Goal: Transaction & Acquisition: Purchase product/service

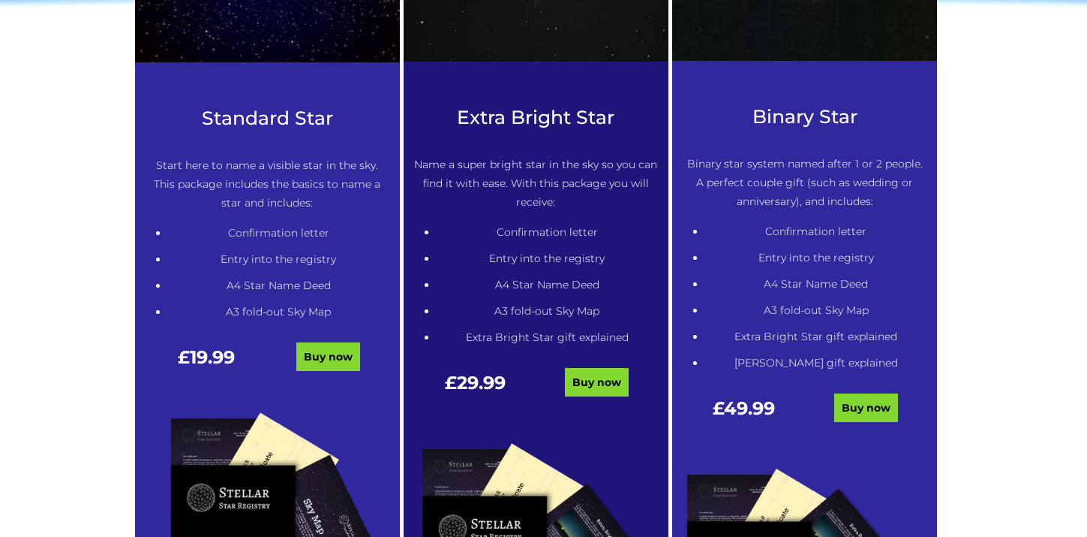
scroll to position [788, 0]
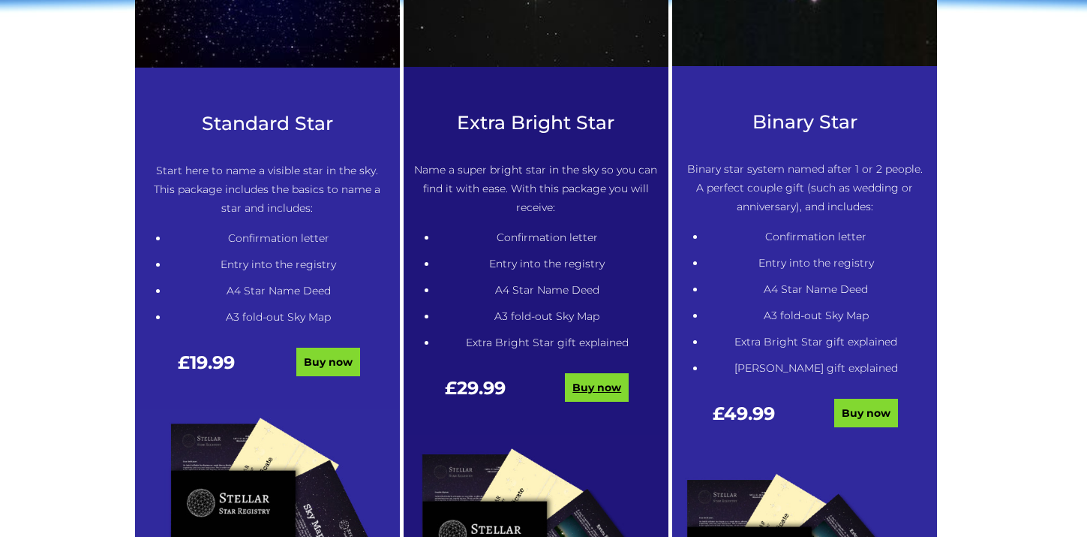
click at [595, 379] on link "Buy now" at bounding box center [597, 387] width 64 height 29
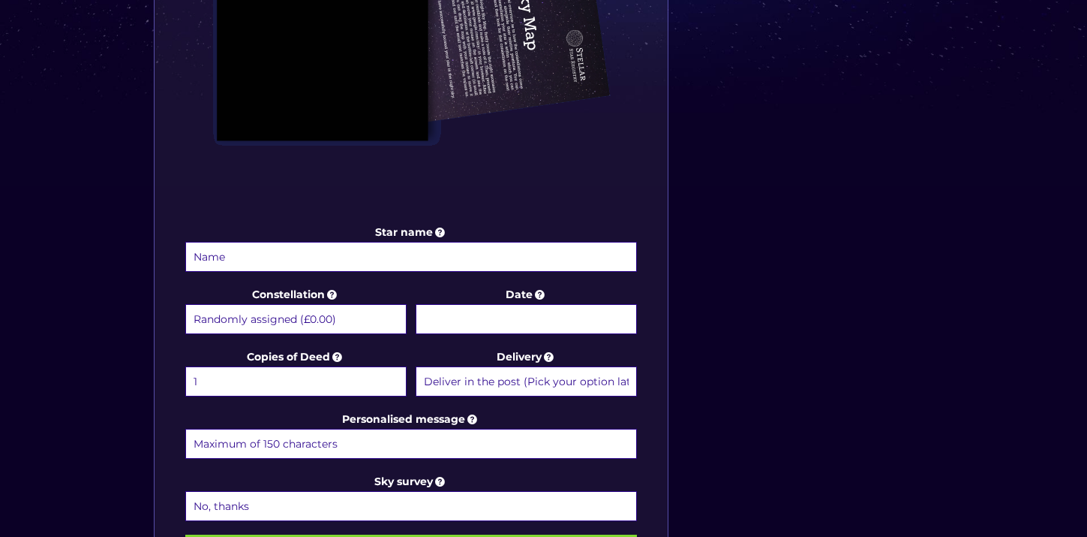
scroll to position [645, 0]
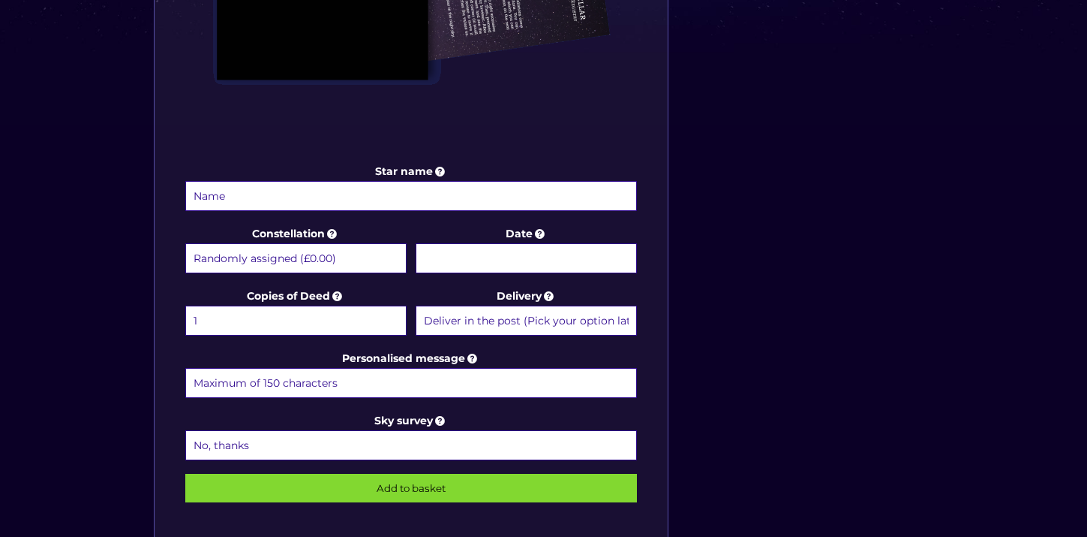
click at [537, 257] on body "Free delivery 💫 Next day FREE on £59+ Name a Star FAQs Contact Us 0 Buy now Cho…" at bounding box center [543, 223] width 1087 height 1737
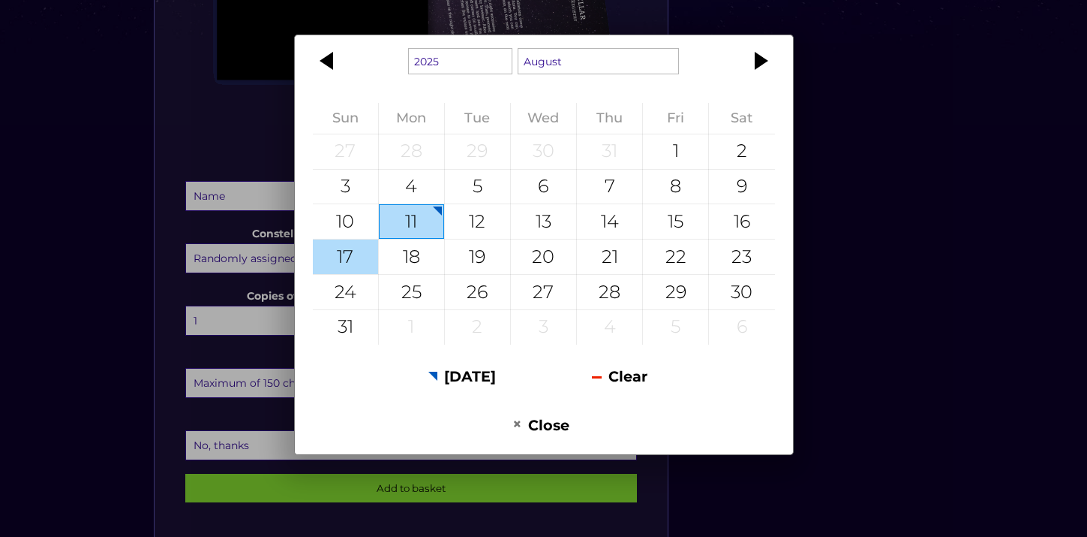
click at [352, 267] on div "17" at bounding box center [345, 256] width 65 height 35
type input "17 August 2025"
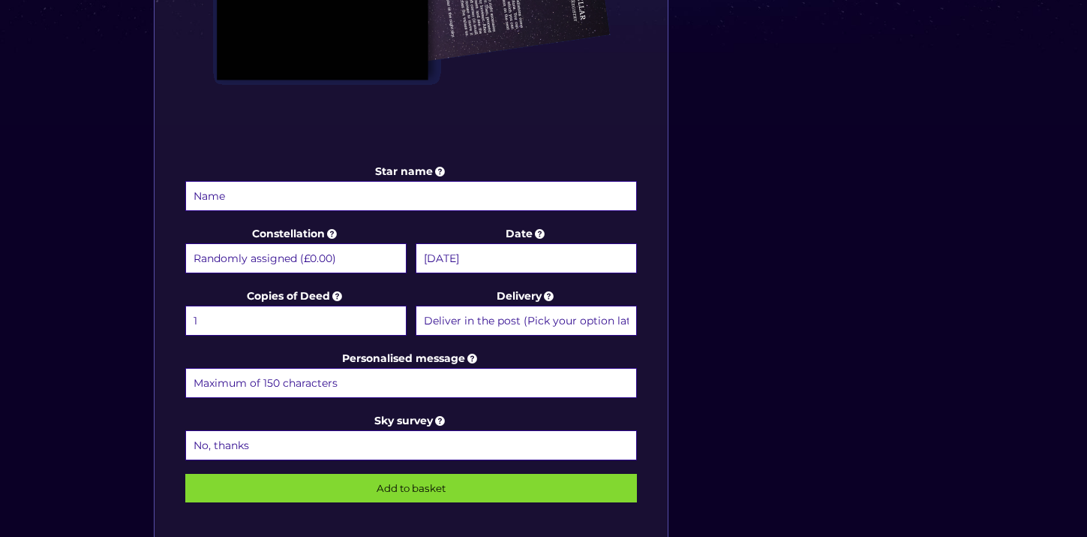
click at [453, 317] on select "Deliver in the post (Pick your option later) Deliver in the post and by Email (…" at bounding box center [526, 320] width 221 height 30
click at [416, 305] on select "Deliver in the post (Pick your option later) Deliver in the post and by Email (…" at bounding box center [526, 320] width 221 height 30
click at [414, 444] on select "No, thanks 1 (+£6.99) 2 (+£11.99) 3 (+£16.99) 4 (+£21.99) 5 (+£26.99) 6 (+£31.9…" at bounding box center [411, 445] width 453 height 30
click at [443, 414] on icon at bounding box center [440, 421] width 15 height 14
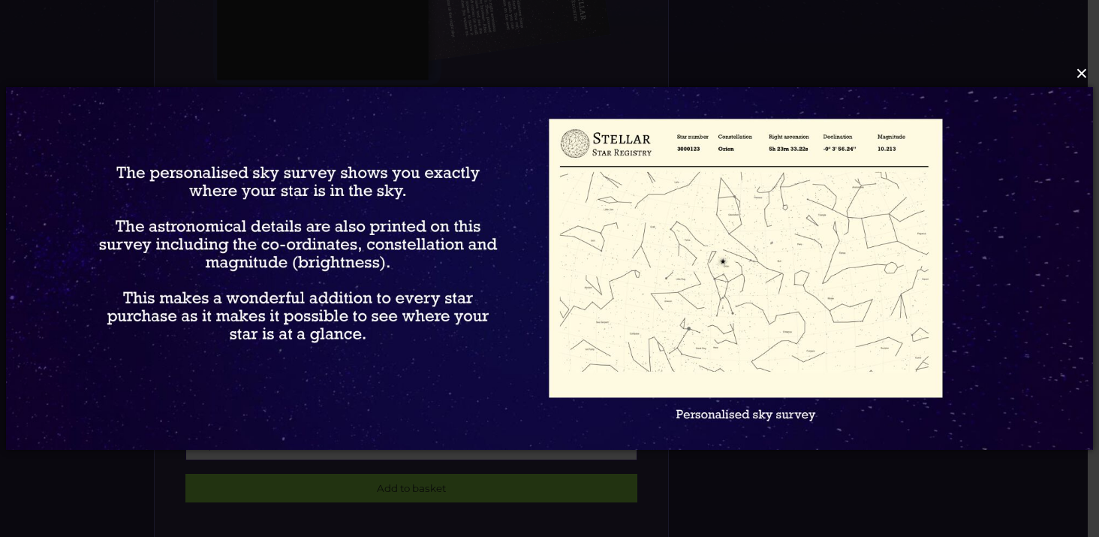
click at [1079, 74] on button "×" at bounding box center [548, 73] width 1087 height 33
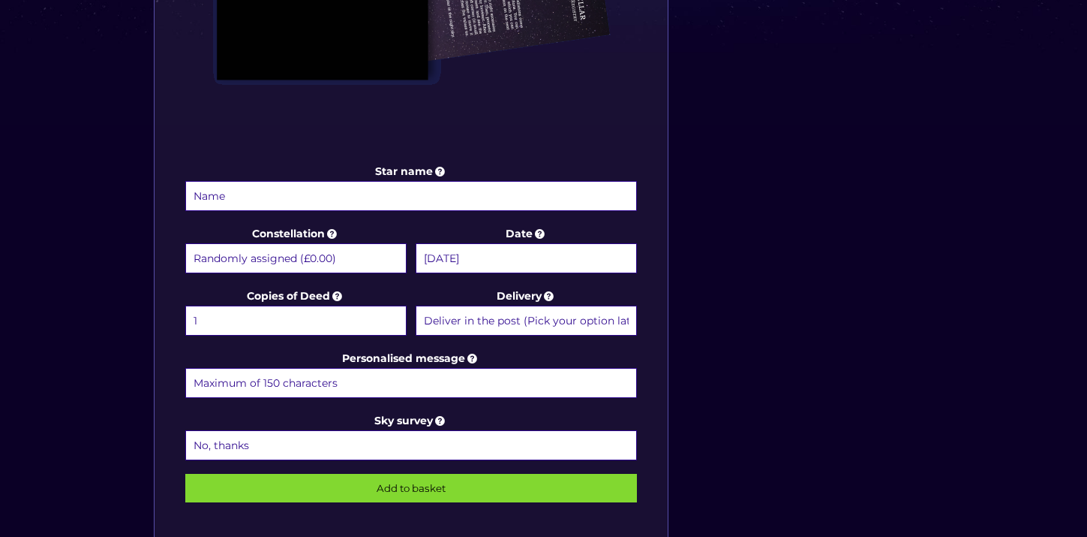
click at [344, 251] on select "Randomly assigned (£0.00) Aquarius - 20 Jan - 18 Feb (+£9.99) Aries - 21 Mar - …" at bounding box center [295, 258] width 221 height 30
click at [185, 243] on select "Randomly assigned (£0.00) Aquarius - 20 Jan - 18 Feb (+£9.99) Aries - 21 Mar - …" at bounding box center [295, 258] width 221 height 30
click at [281, 264] on select "Randomly assigned (£0.00) Aquarius - 20 Jan - 18 Feb (+£9.99) Aries - 21 Mar - …" at bounding box center [295, 258] width 221 height 30
click at [302, 256] on select "Randomly assigned (£0.00) Aquarius - 20 Jan - 18 Feb (+£9.99) Aries - 21 Mar - …" at bounding box center [295, 258] width 221 height 30
select select "Pisces - 19 Feb - 20 Mar (+£9.99)"
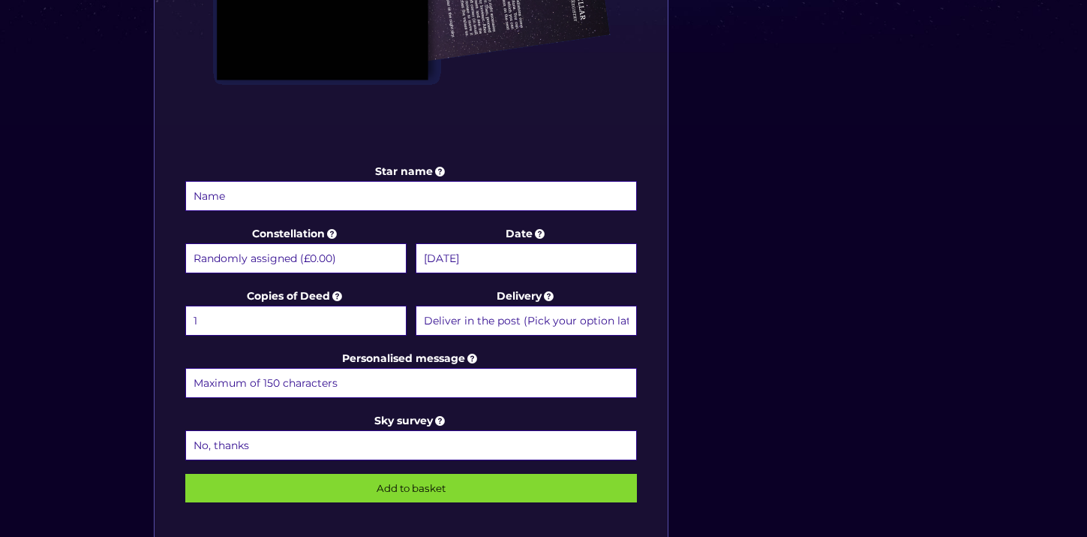
click at [185, 243] on select "Randomly assigned (£0.00) Aquarius - 20 Jan - 18 Feb (+£9.99) Aries - 21 Mar - …" at bounding box center [295, 258] width 221 height 30
click at [302, 193] on input "Star name" at bounding box center [411, 196] width 453 height 30
type input "Max Nicholas Stafford Cozon"
click at [402, 435] on select "No, thanks 1 (+£6.99) 2 (+£11.99) 3 (+£16.99) 4 (+£21.99) 5 (+£26.99) 6 (+£31.9…" at bounding box center [411, 445] width 453 height 30
select select "1 (+£6.99)"
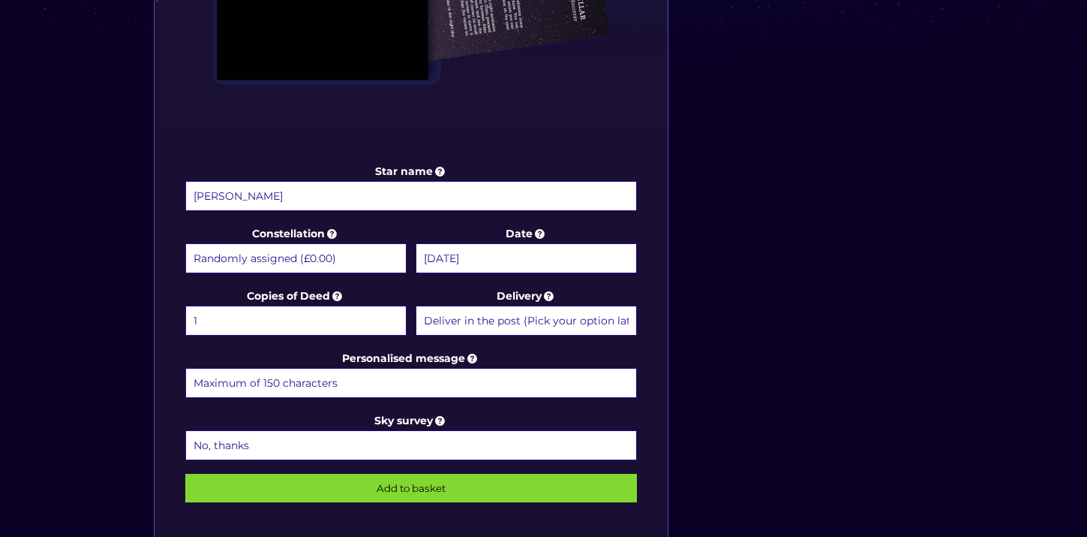
click at [185, 430] on select "No, thanks 1 (+£6.99) 2 (+£11.99) 3 (+£16.99) 4 (+£21.99) 5 (+£26.99) 6 (+£31.9…" at bounding box center [411, 445] width 453 height 30
click at [552, 380] on input "Personalised message" at bounding box center [411, 383] width 453 height 30
click at [468, 374] on input "Personalised message" at bounding box center [411, 383] width 453 height 30
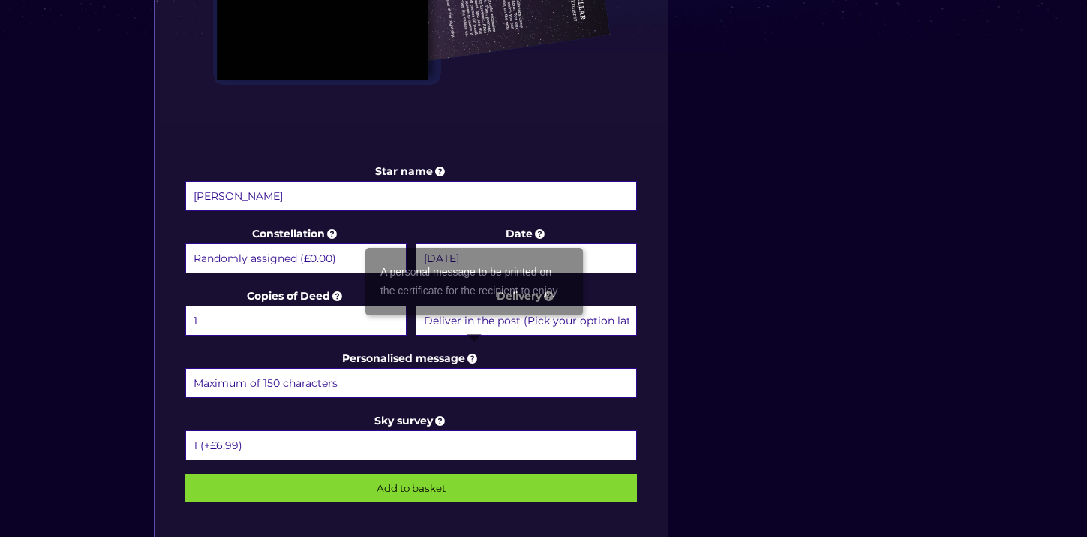
click at [471, 354] on icon at bounding box center [472, 358] width 15 height 14
click at [471, 368] on input "Personalised message" at bounding box center [411, 383] width 453 height 30
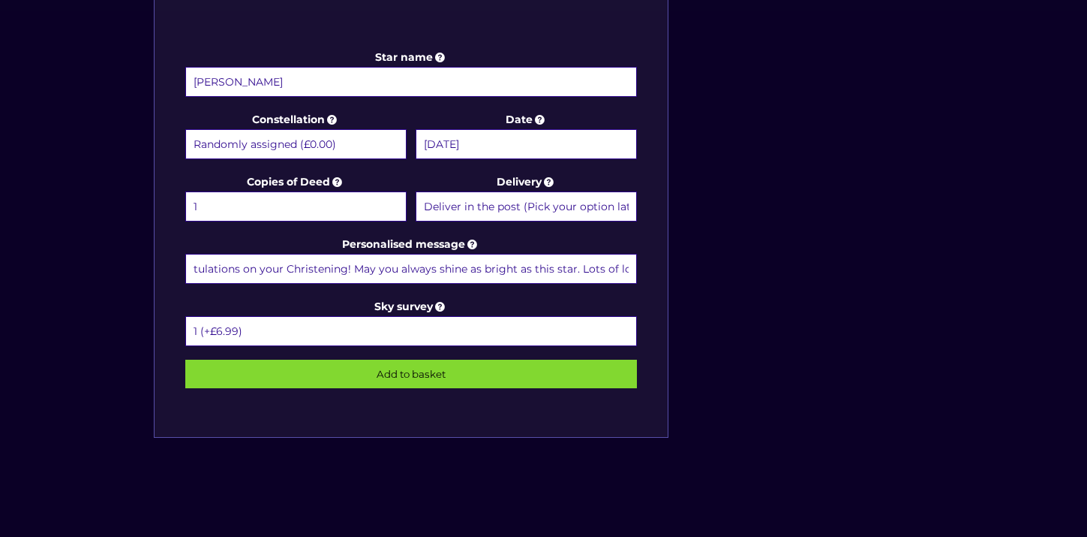
scroll to position [0, 167]
type input "Dear Max, Congratulations on your Christening! May you always shine as bright a…"
click at [477, 374] on input "Add to basket" at bounding box center [411, 373] width 453 height 29
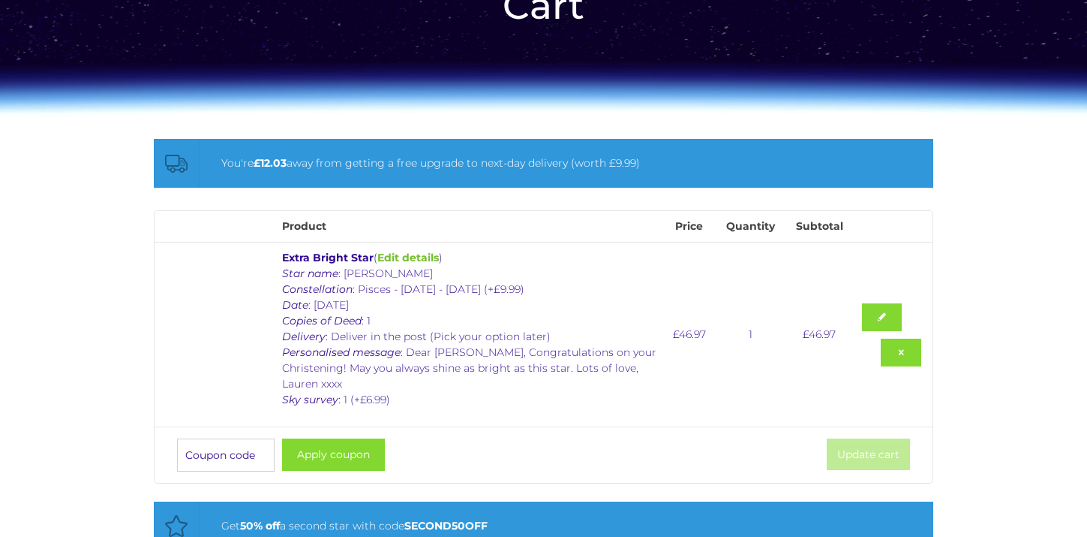
scroll to position [269, 0]
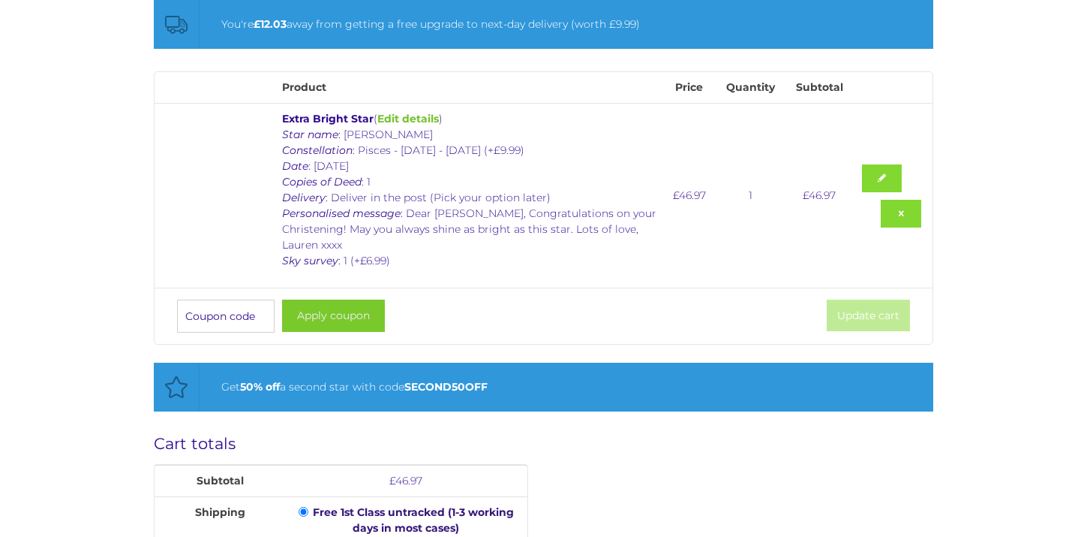
click at [320, 299] on button "Apply coupon" at bounding box center [333, 315] width 103 height 32
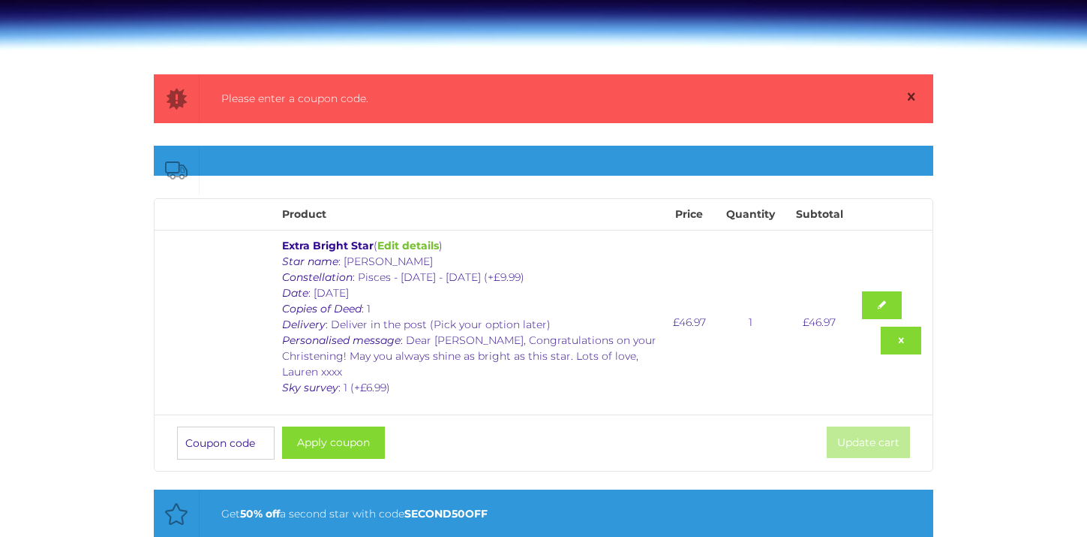
scroll to position [194, 0]
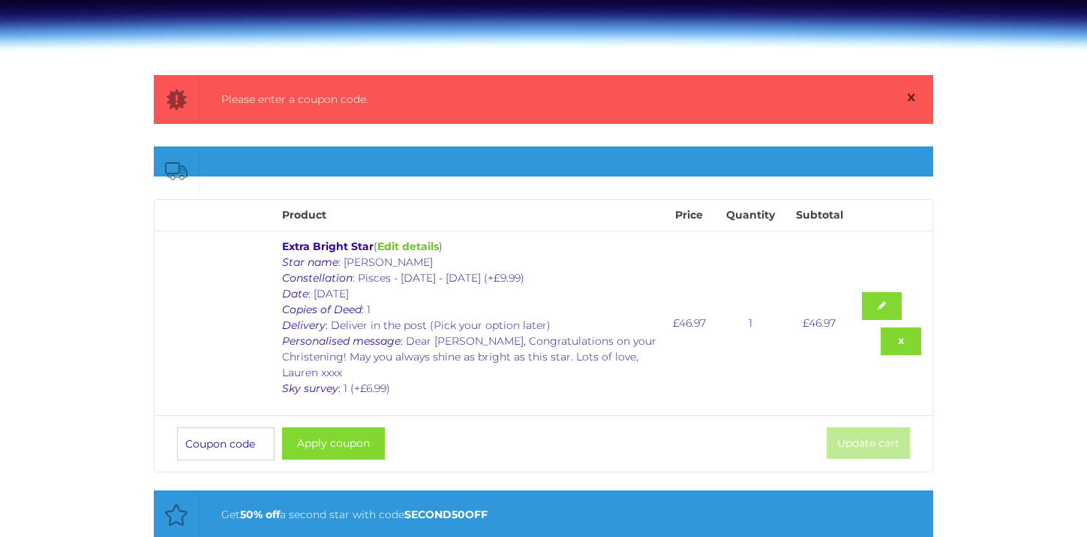
click at [216, 431] on input "Coupon:" at bounding box center [226, 443] width 98 height 33
type input "STAR25"
click at [342, 427] on button "Apply coupon" at bounding box center [333, 443] width 103 height 32
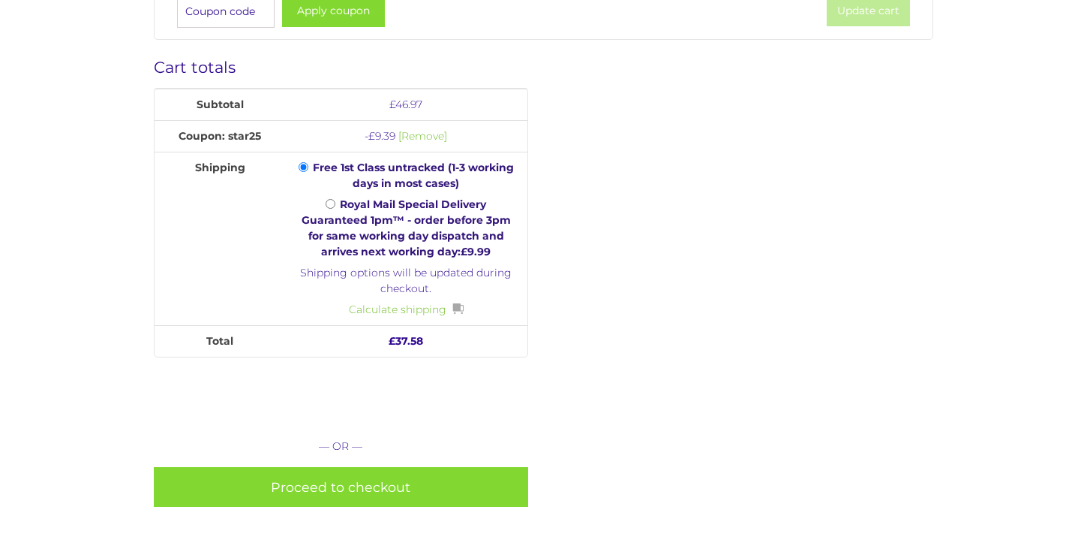
scroll to position [657, 0]
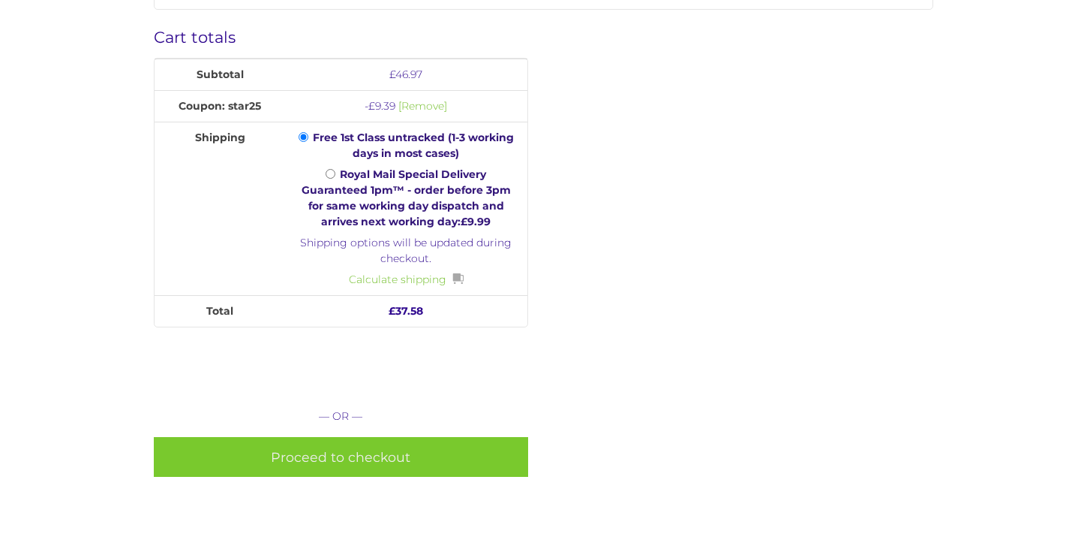
click at [362, 438] on link "Proceed to checkout" at bounding box center [341, 457] width 374 height 40
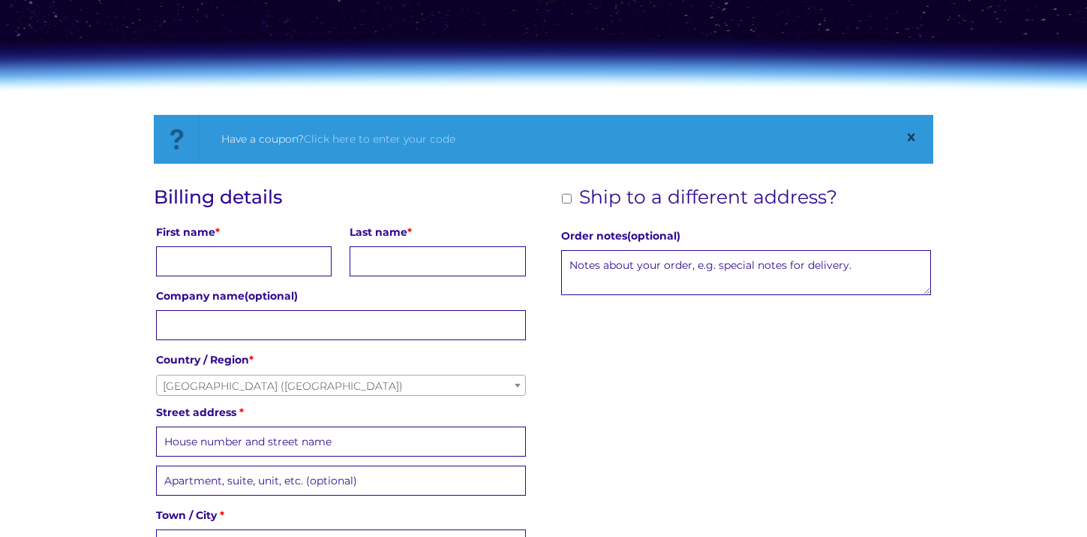
scroll to position [225, 0]
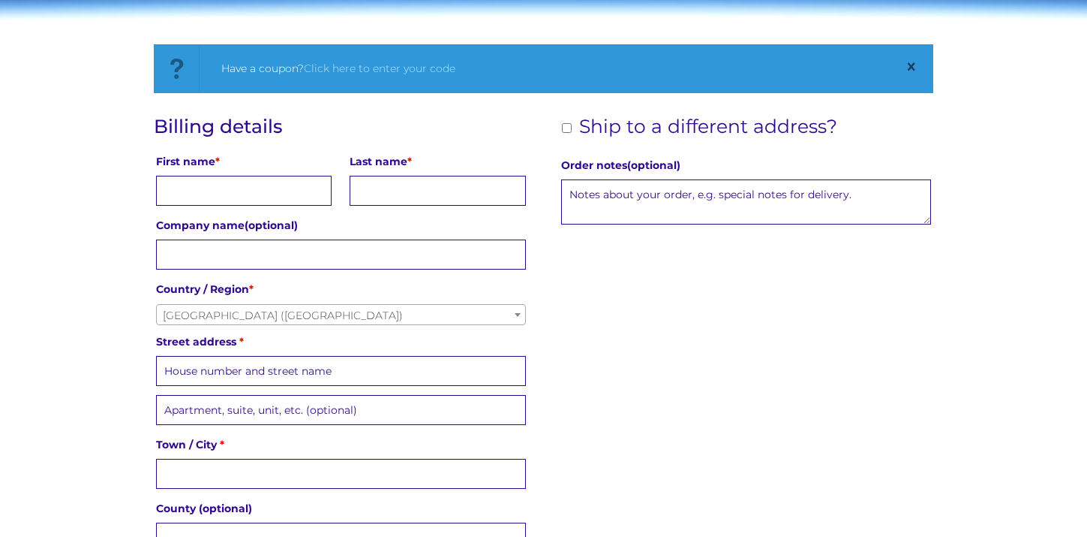
click at [272, 187] on input "First name *" at bounding box center [244, 191] width 176 height 30
type input "Lauren"
type input "Garnham"
type input "Town Farm Cottage"
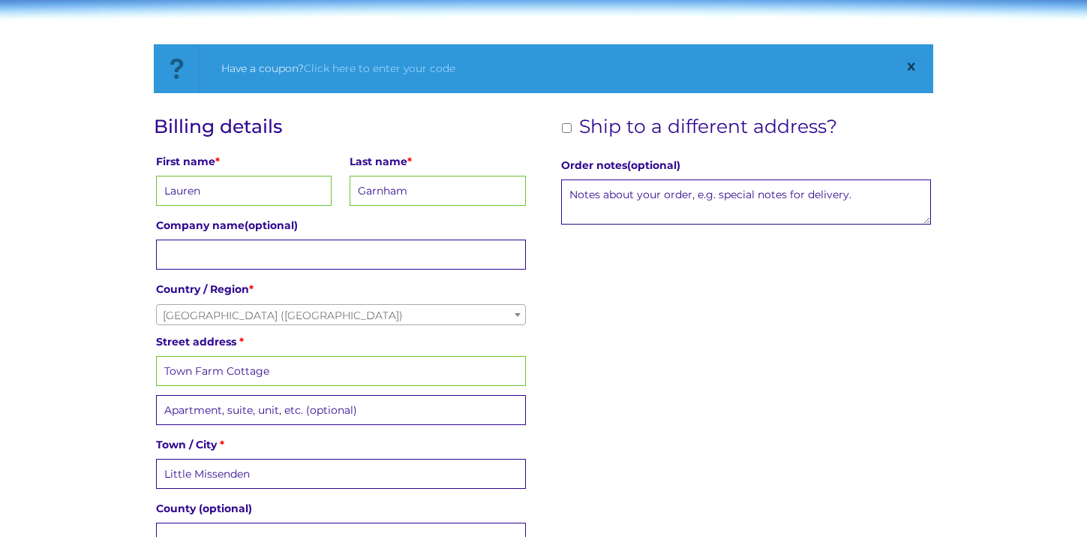
type input "Little Missenden"
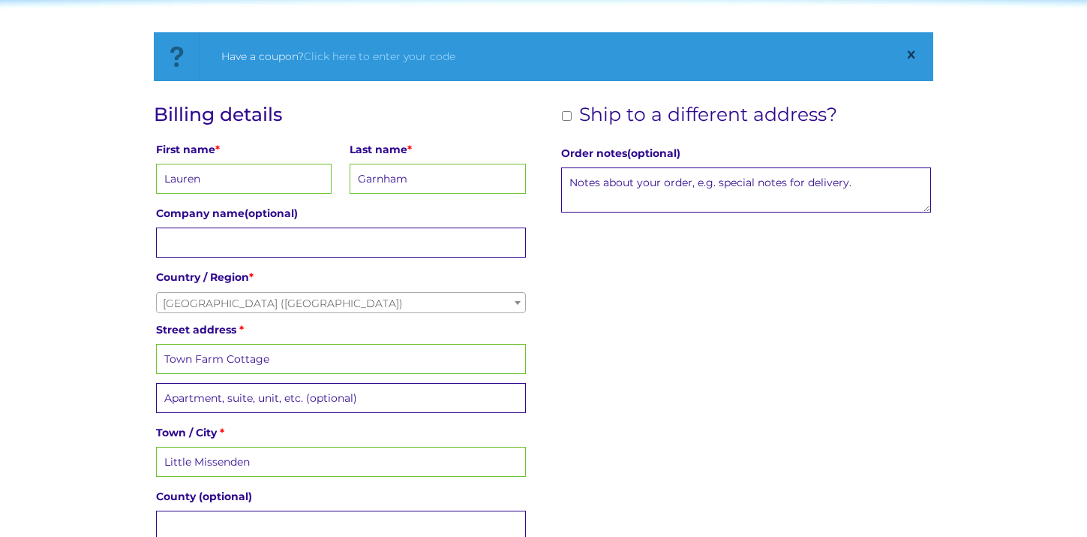
scroll to position [554, 0]
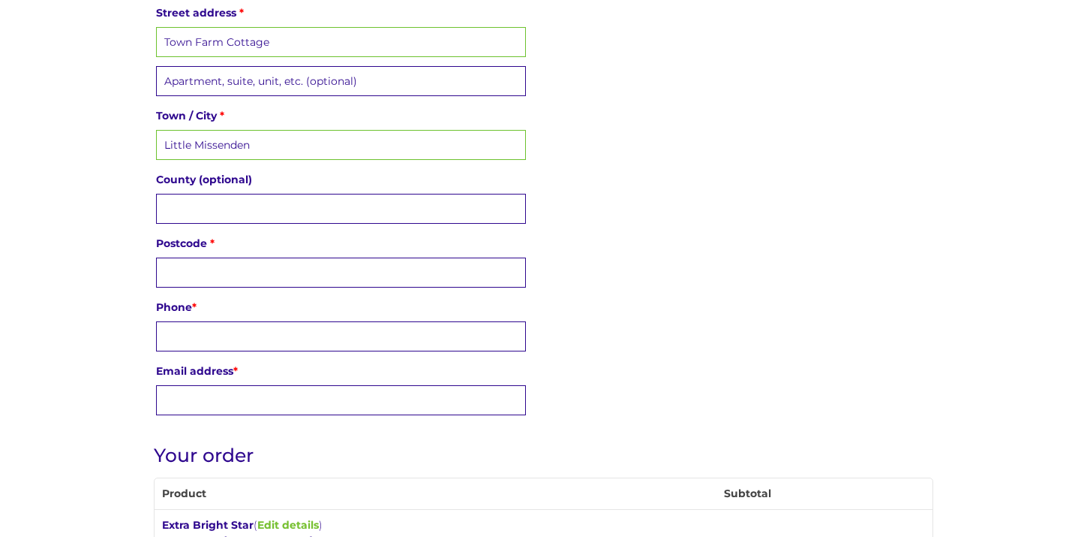
click at [247, 208] on input "County (optional)" at bounding box center [341, 209] width 370 height 30
type input "Bucks"
type input "h"
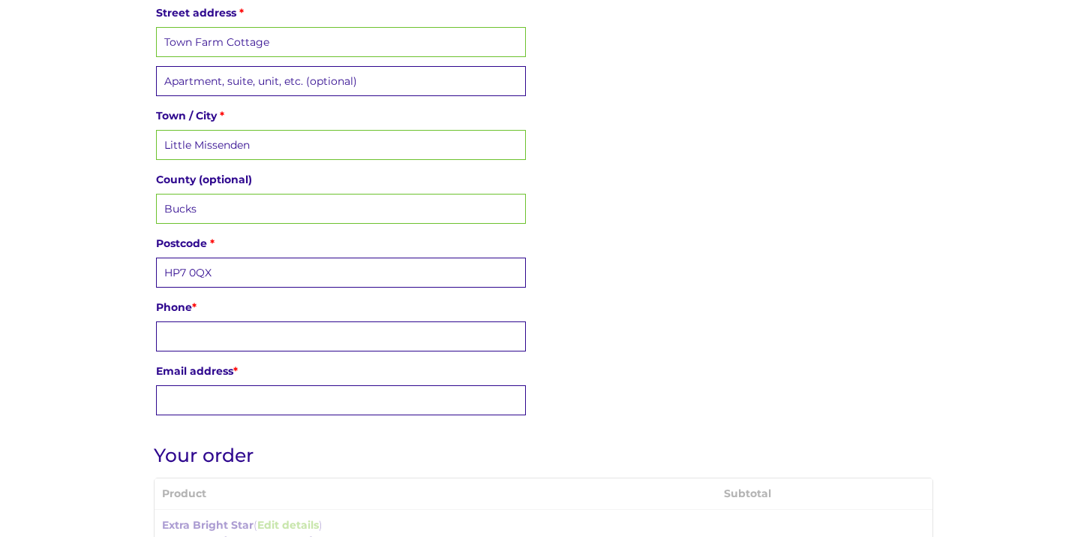
type input "HP7 0QX"
click at [265, 332] on input "Phone *" at bounding box center [341, 336] width 370 height 30
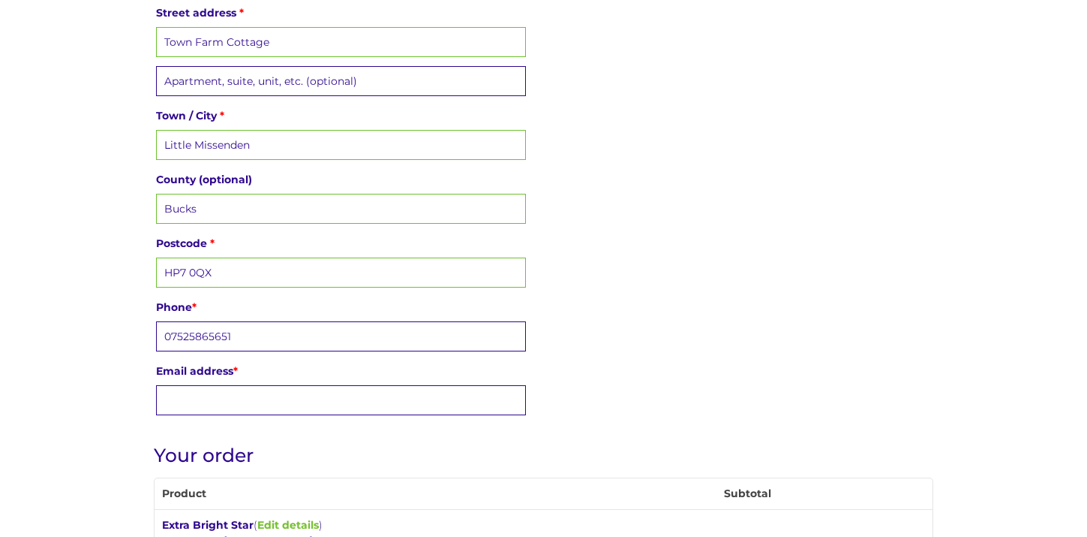
type input "07525865651"
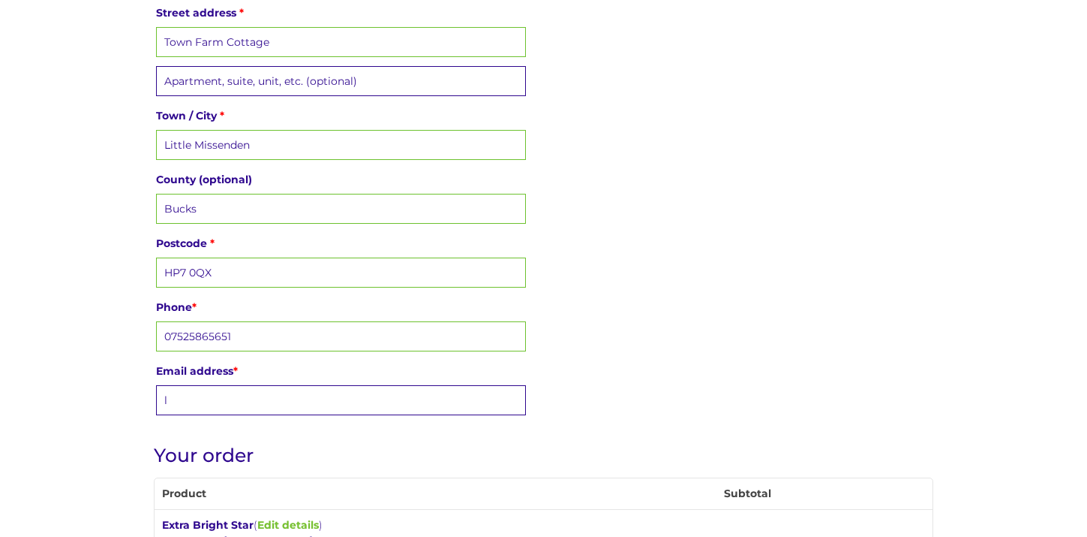
type input "laurengarnham@hotmail.co.uk"
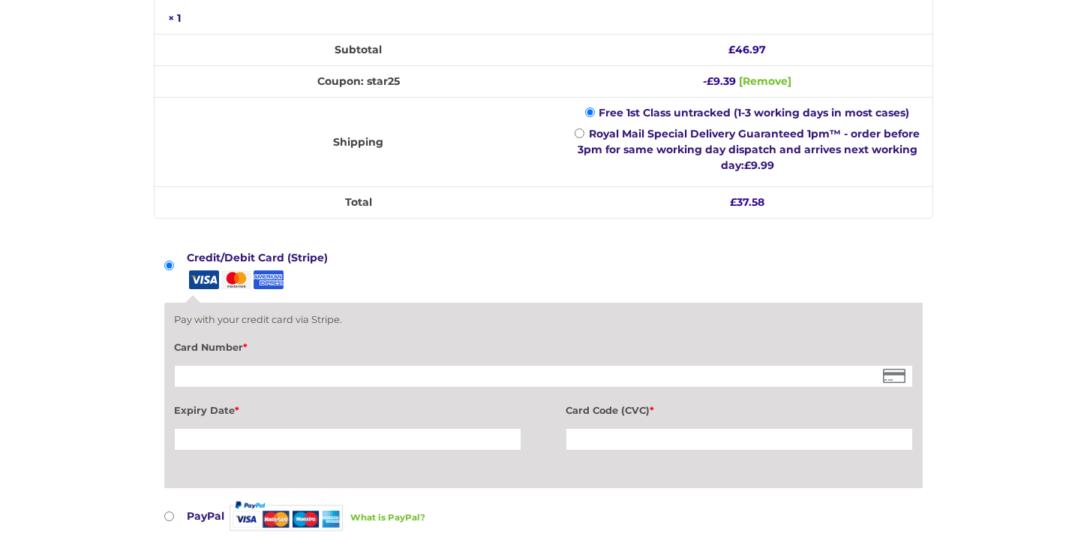
scroll to position [1319, 0]
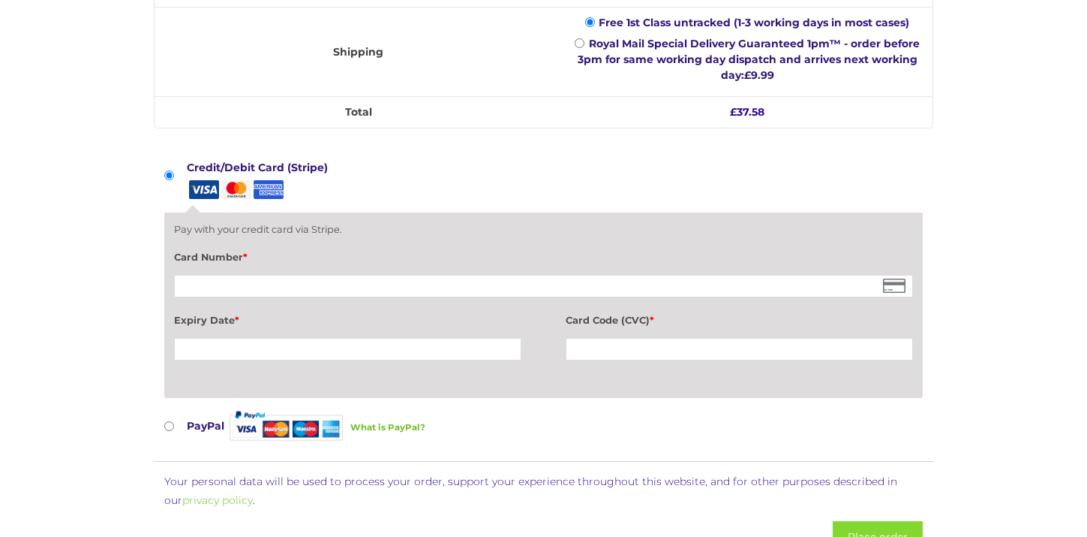
click at [336, 275] on div at bounding box center [543, 286] width 739 height 23
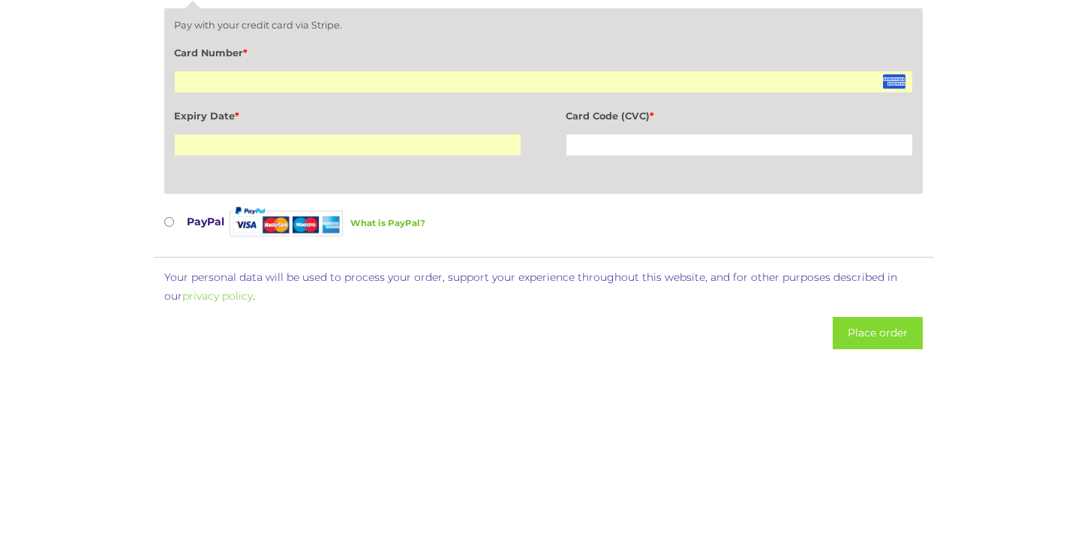
scroll to position [1607, 0]
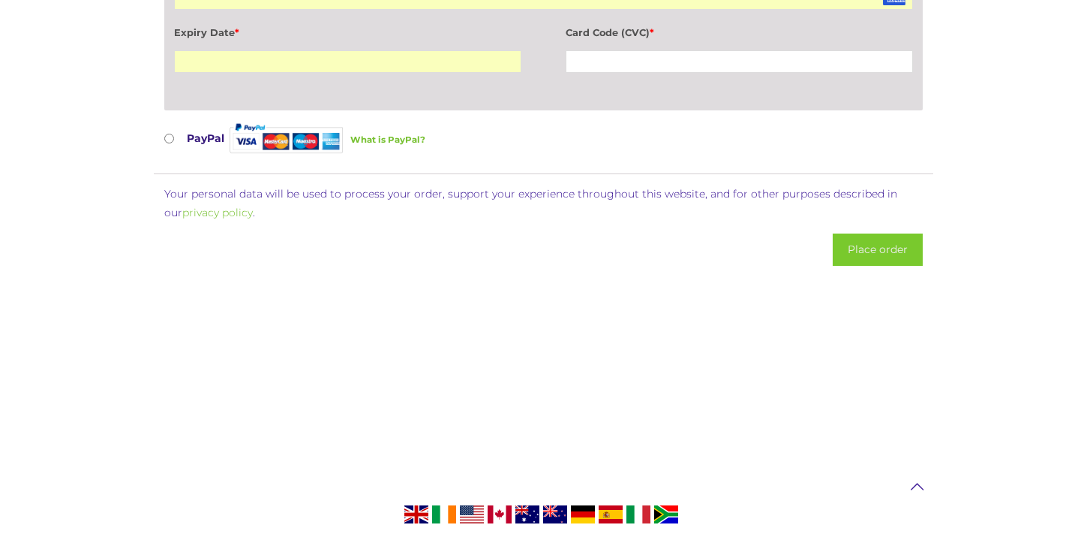
click at [897, 233] on button "Place order" at bounding box center [878, 249] width 90 height 32
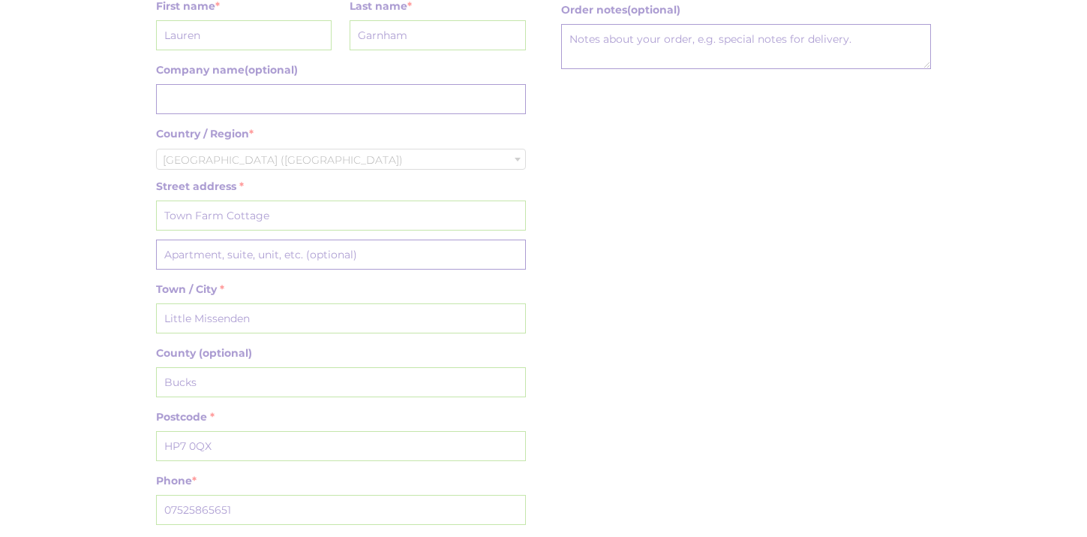
scroll to position [0, 0]
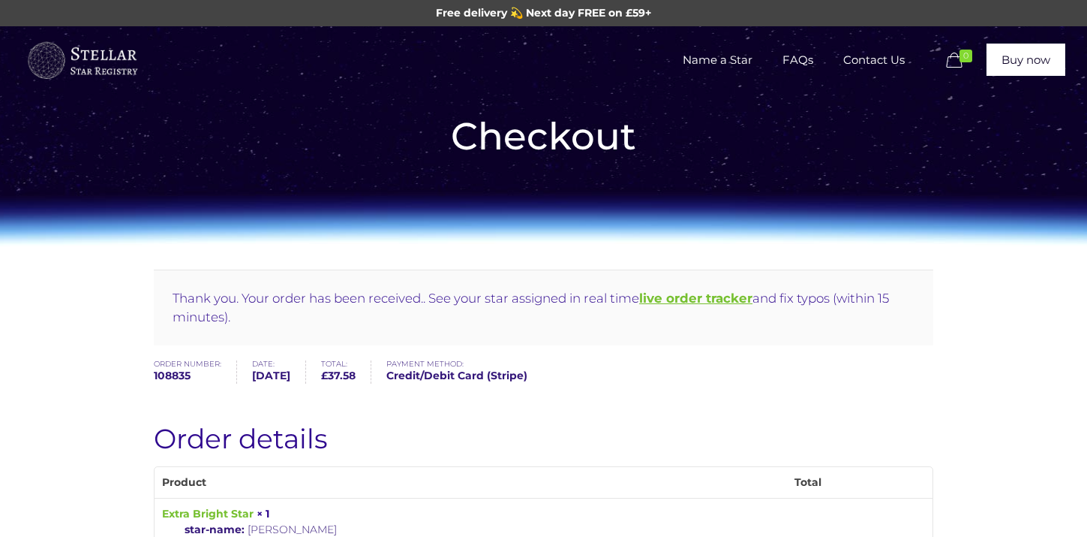
click at [682, 298] on b "live order tracker" at bounding box center [695, 297] width 113 height 15
